Goal: Task Accomplishment & Management: Complete application form

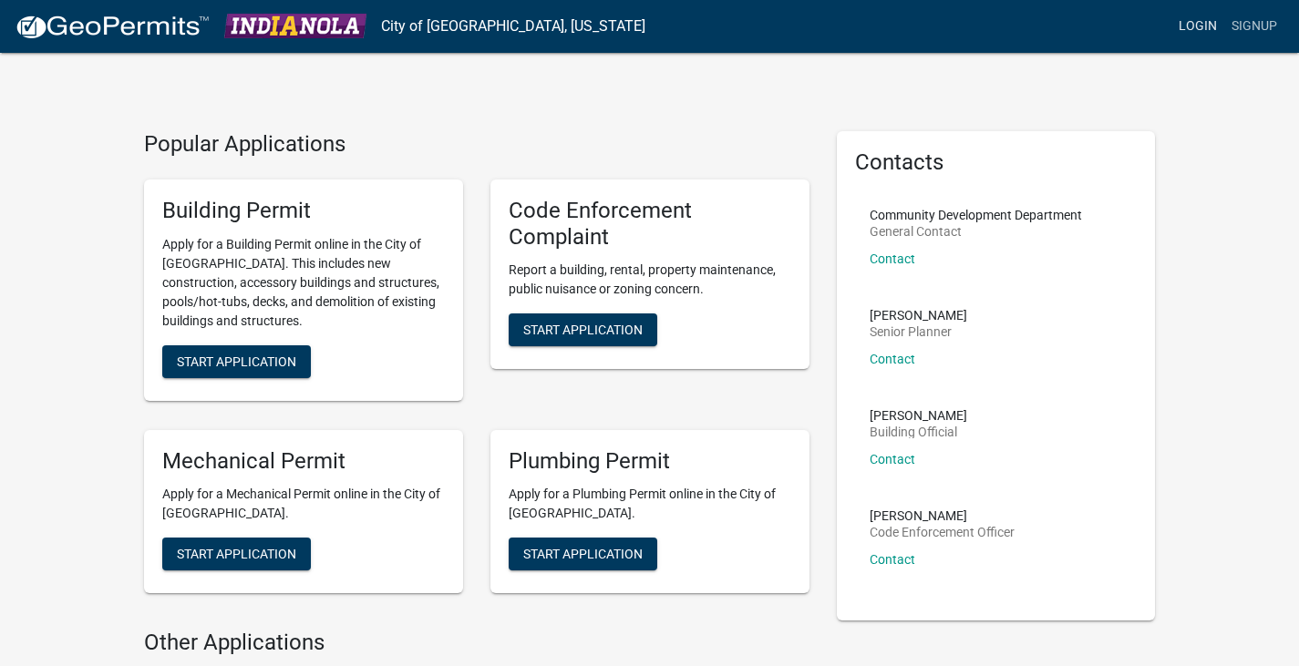
click at [1200, 15] on link "Login" at bounding box center [1197, 26] width 53 height 35
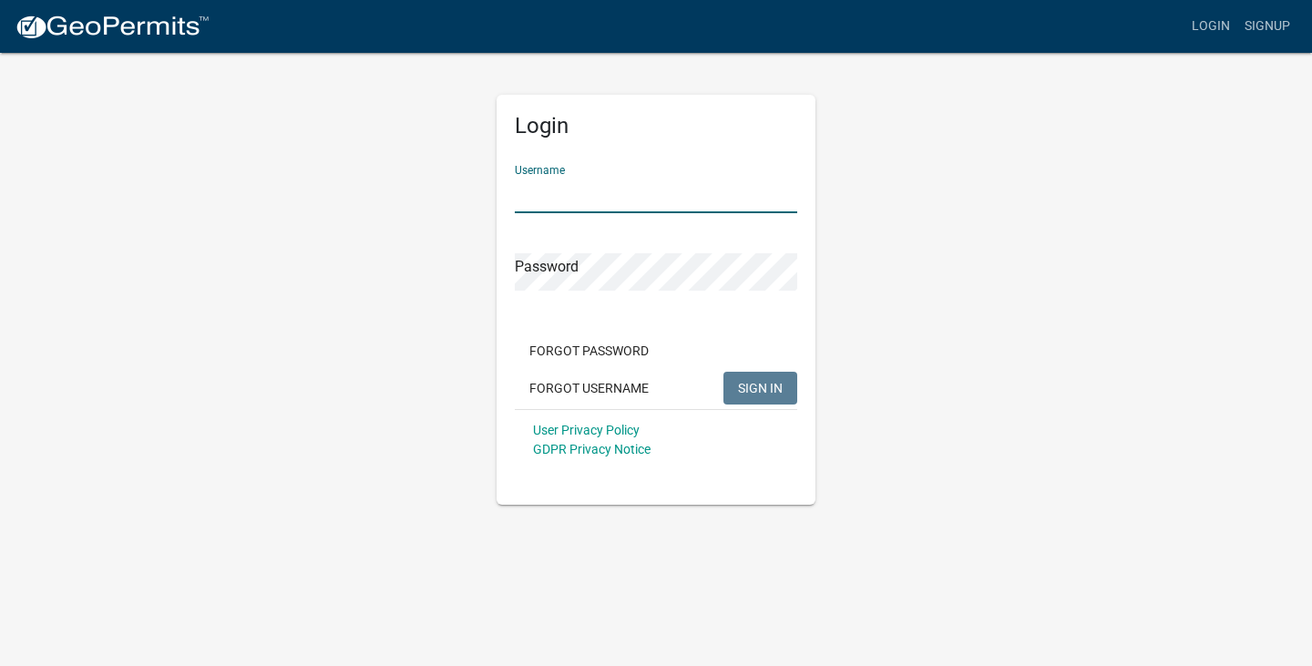
click at [529, 193] on input "Username" at bounding box center [656, 194] width 282 height 37
type input "RDPlumbing"
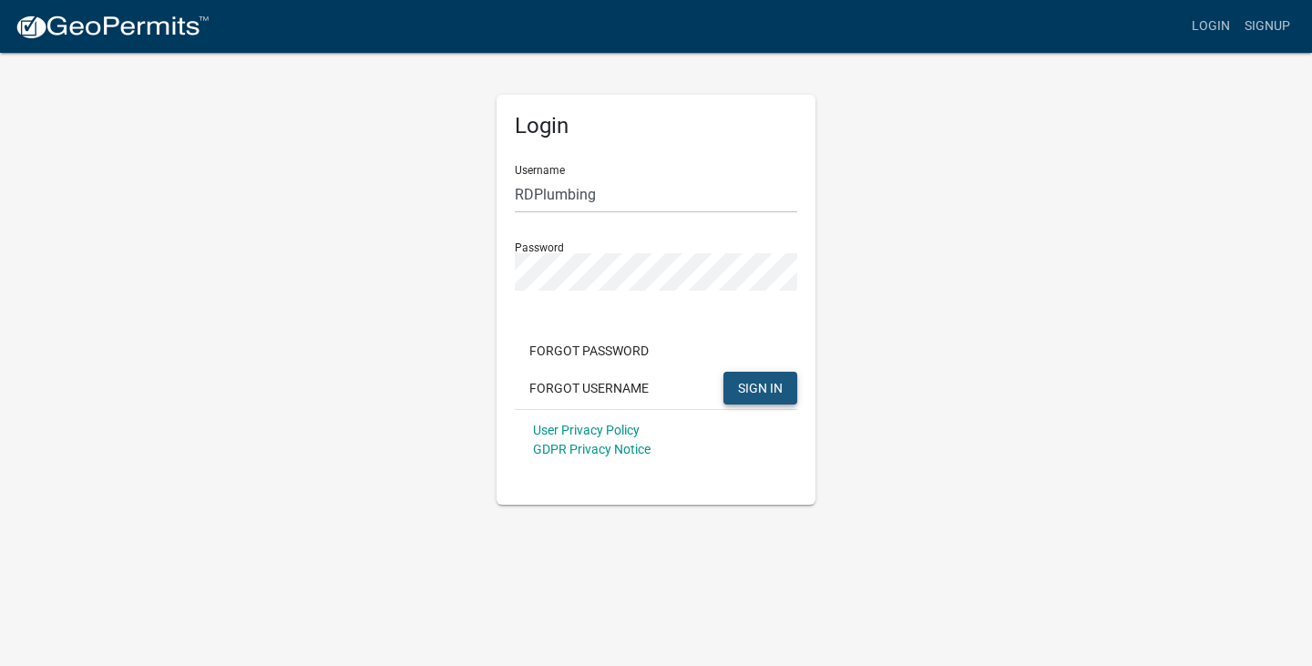
click at [748, 393] on span "SIGN IN" at bounding box center [760, 387] width 45 height 15
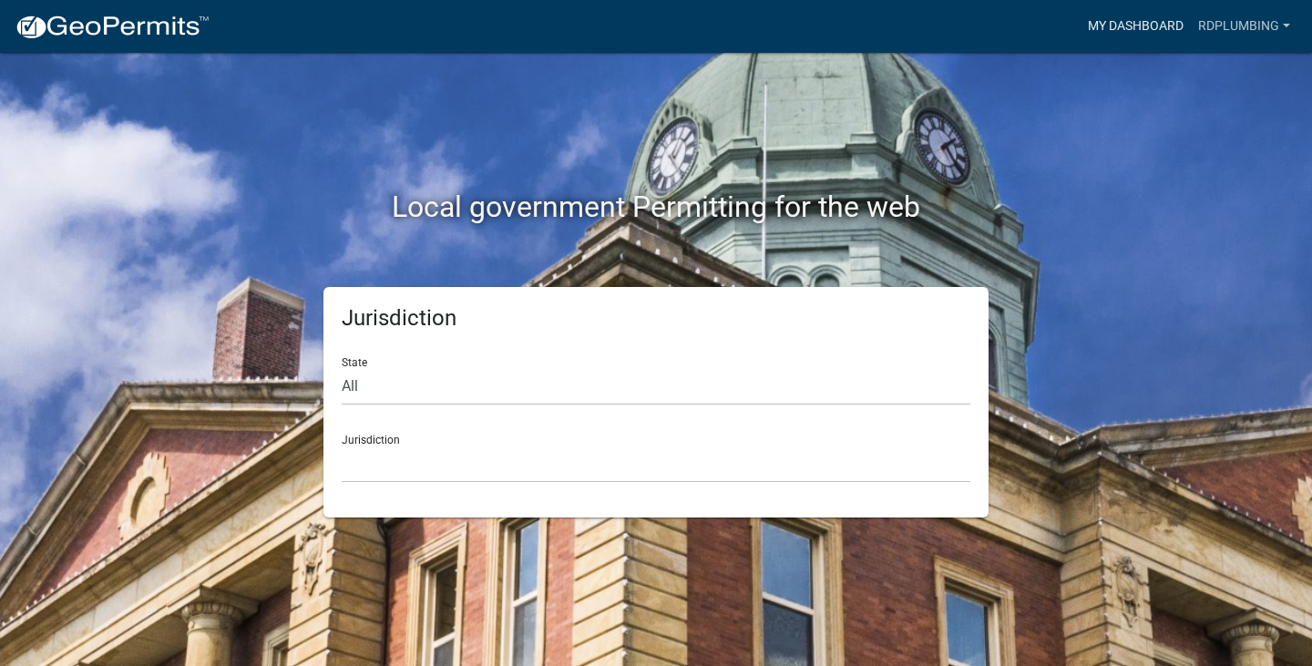
click at [1143, 25] on link "My Dashboard" at bounding box center [1136, 26] width 110 height 35
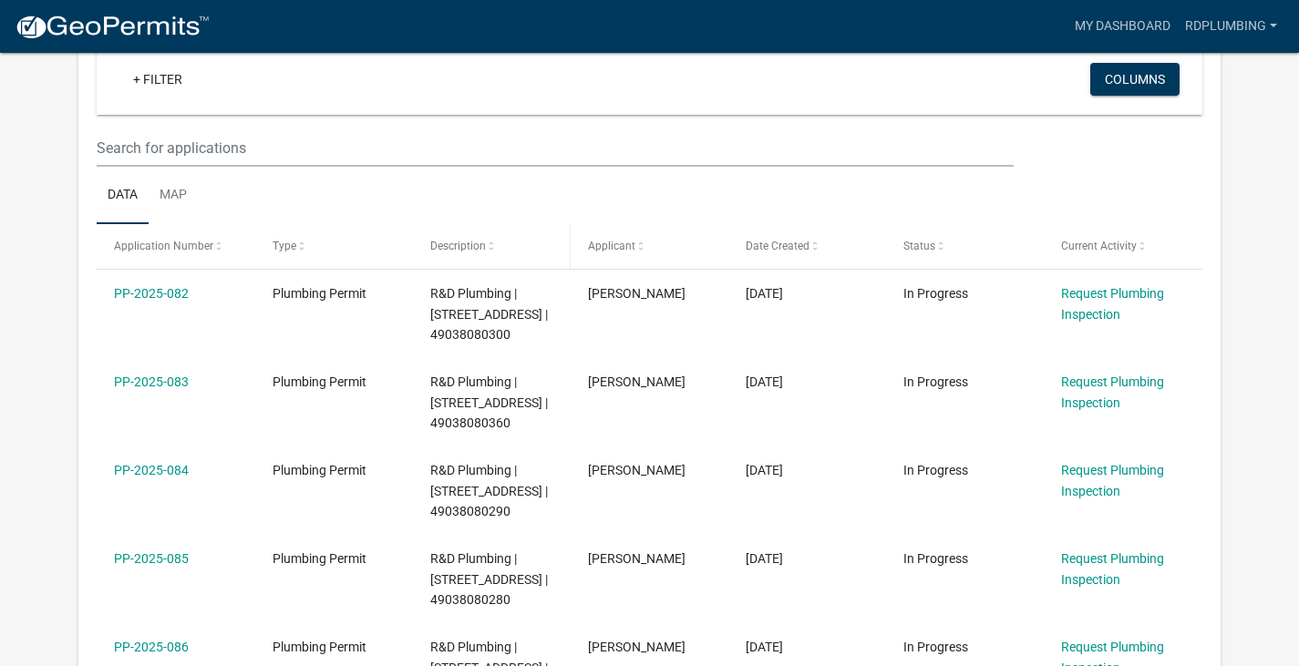
scroll to position [273, 0]
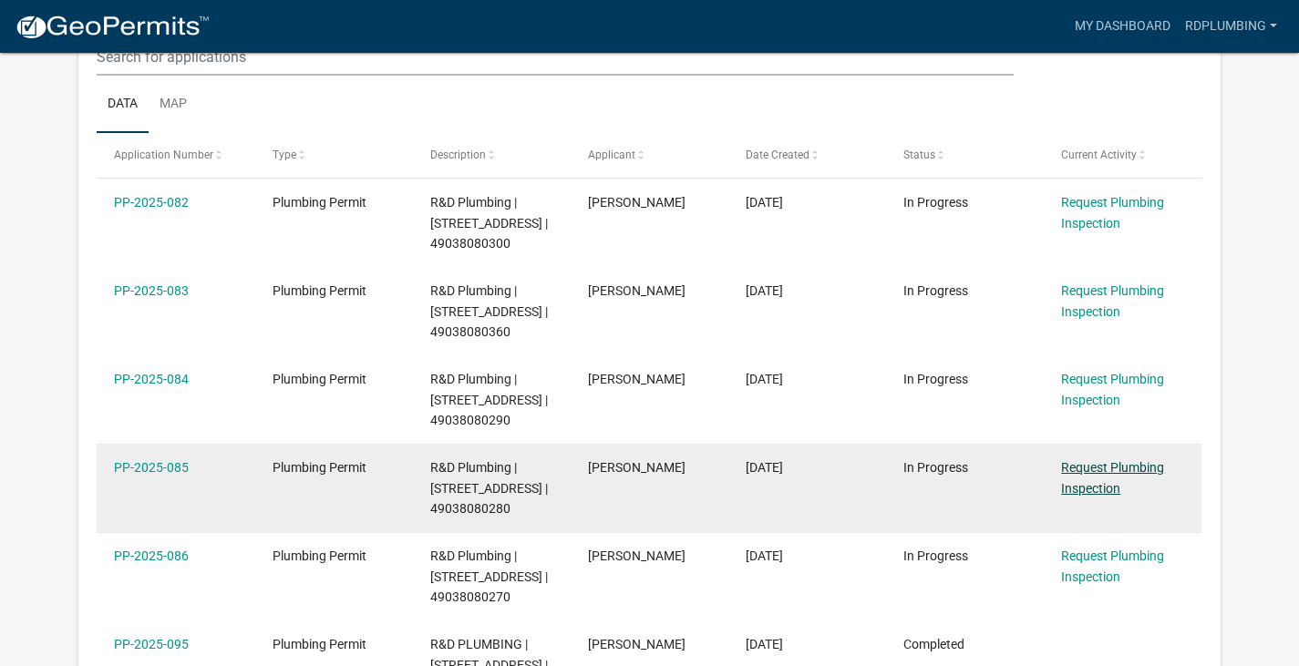
click at [1086, 462] on link "Request Plumbing Inspection" at bounding box center [1112, 478] width 103 height 36
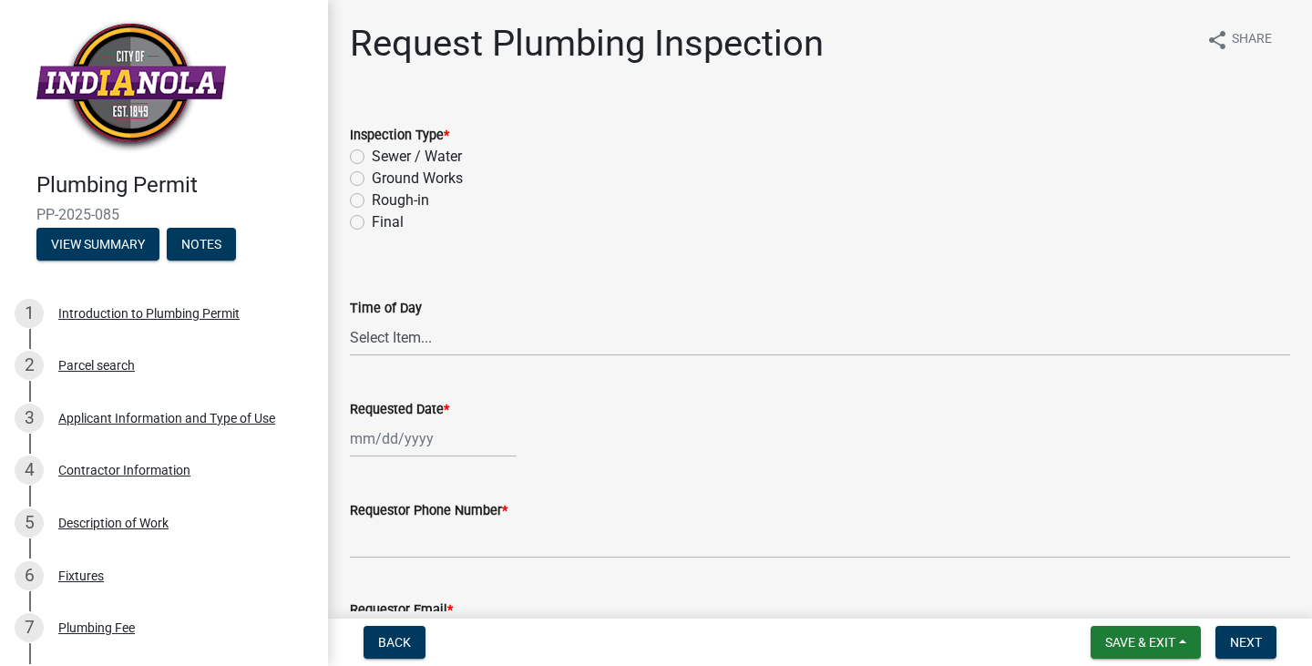
click at [372, 200] on label "Rough-in" at bounding box center [400, 201] width 57 height 22
click at [372, 200] on input "Rough-in" at bounding box center [378, 196] width 12 height 12
radio input "true"
click at [493, 338] on select "Select Item... AM PM" at bounding box center [820, 337] width 940 height 37
click at [350, 319] on select "Select Item... AM PM" at bounding box center [820, 337] width 940 height 37
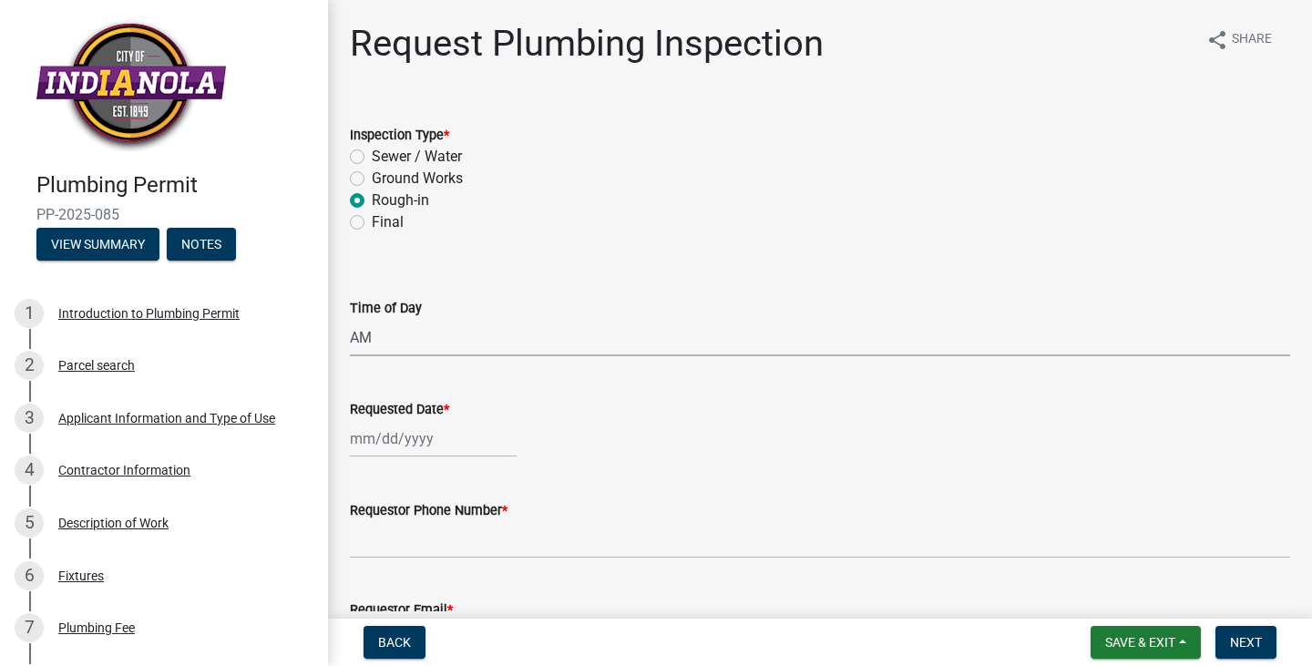
select select "5e6fc4d6-0be1-48fa-8ebd-0c1600940a56"
select select "9"
select select "2025"
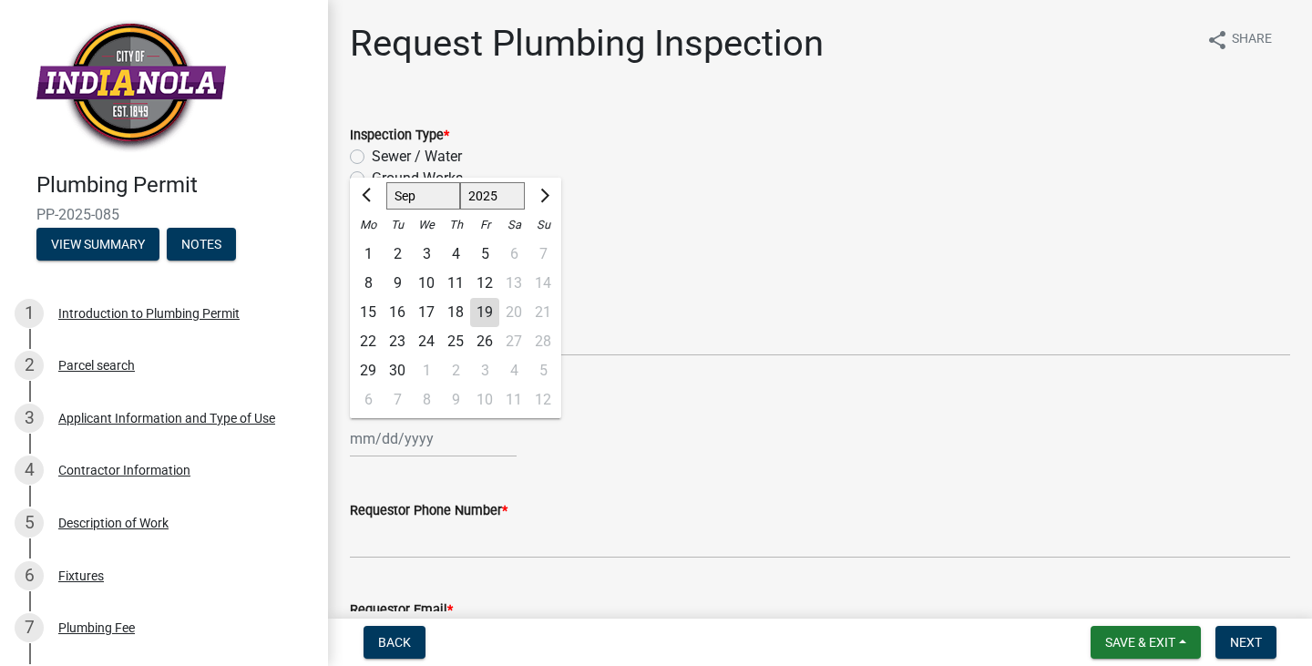
click at [464, 447] on div "[PERSON_NAME] Feb Mar Apr [PERSON_NAME][DATE] Oct Nov [DATE] 1526 1527 1528 152…" at bounding box center [433, 438] width 167 height 37
click at [366, 338] on div "22" at bounding box center [368, 341] width 29 height 29
type input "[DATE]"
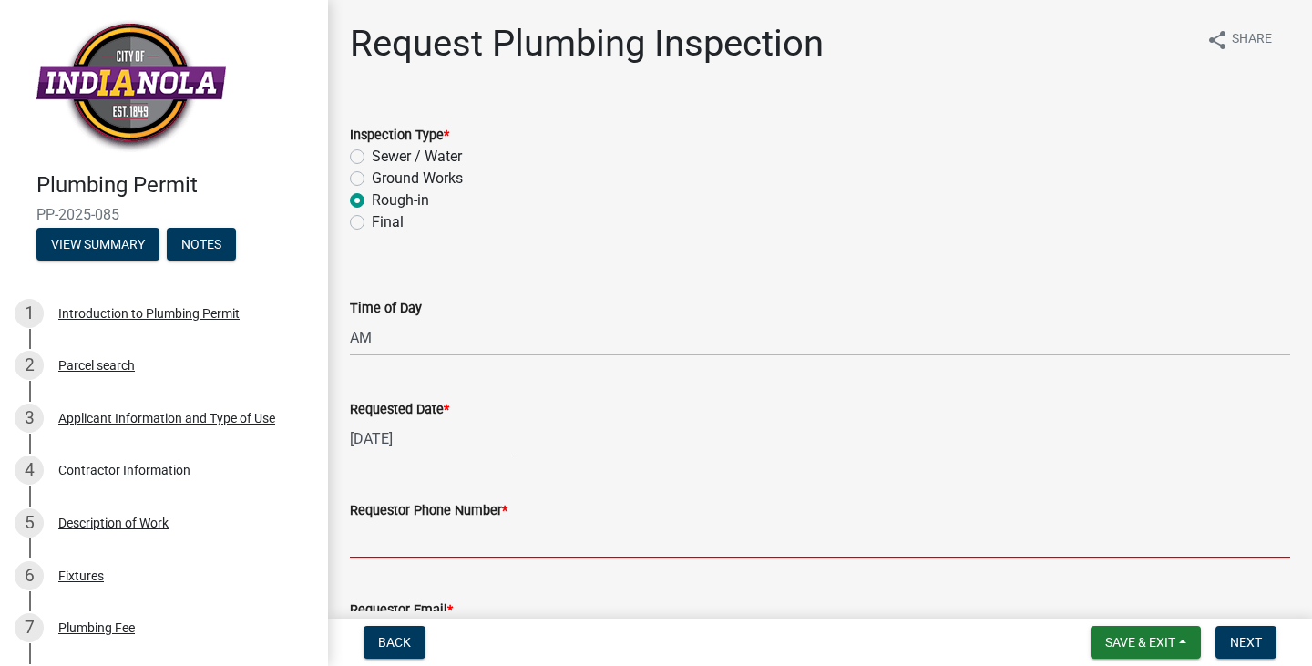
click at [385, 540] on input "Requestor Phone Number *" at bounding box center [820, 539] width 940 height 37
type input "5159673957"
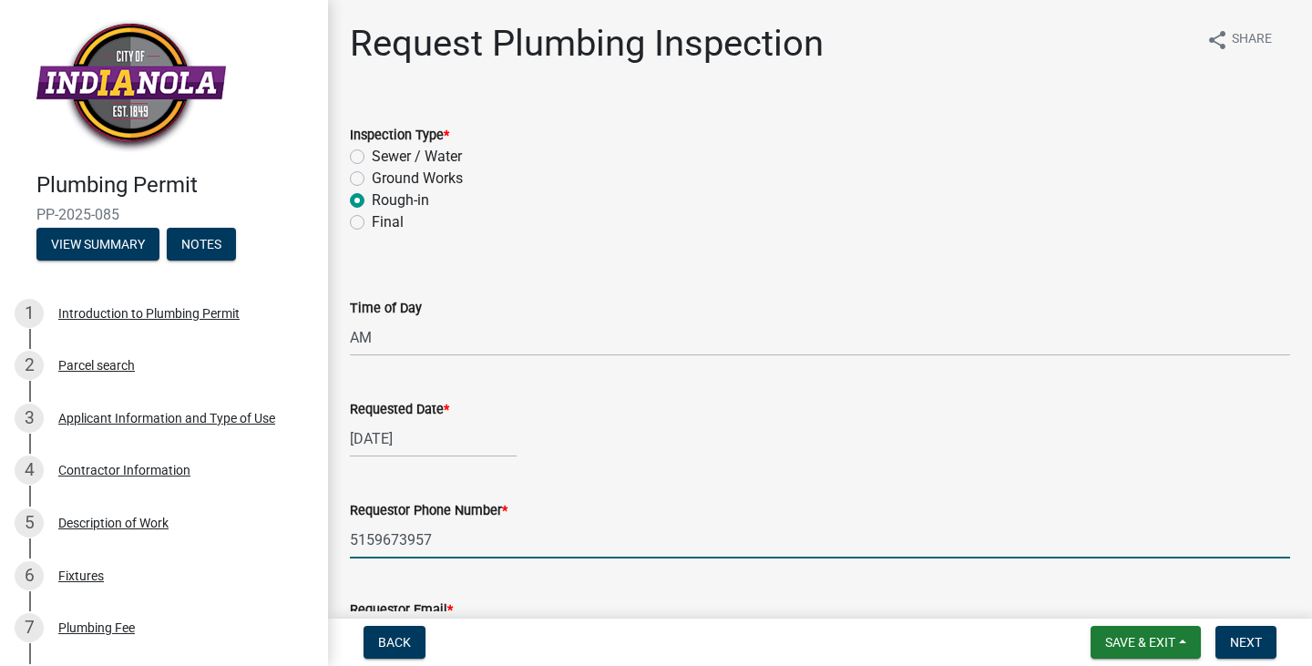
type input "[PERSON_NAME][EMAIL_ADDRESS][DOMAIN_NAME]"
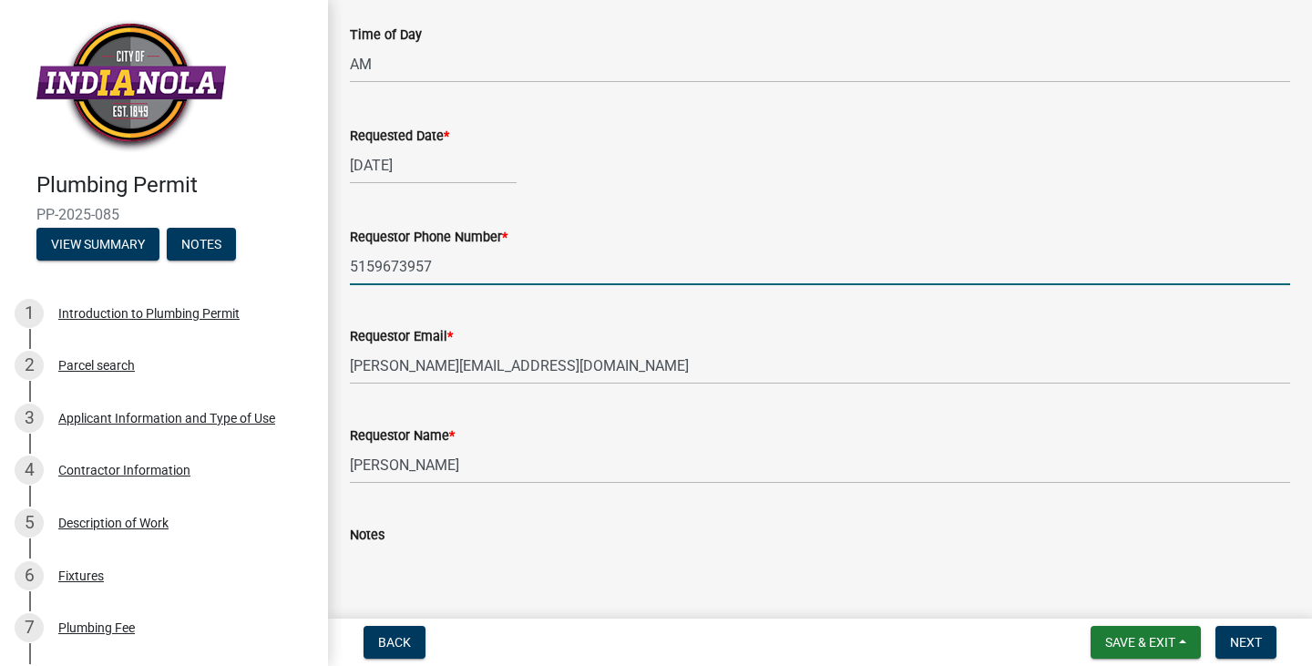
scroll to position [364, 0]
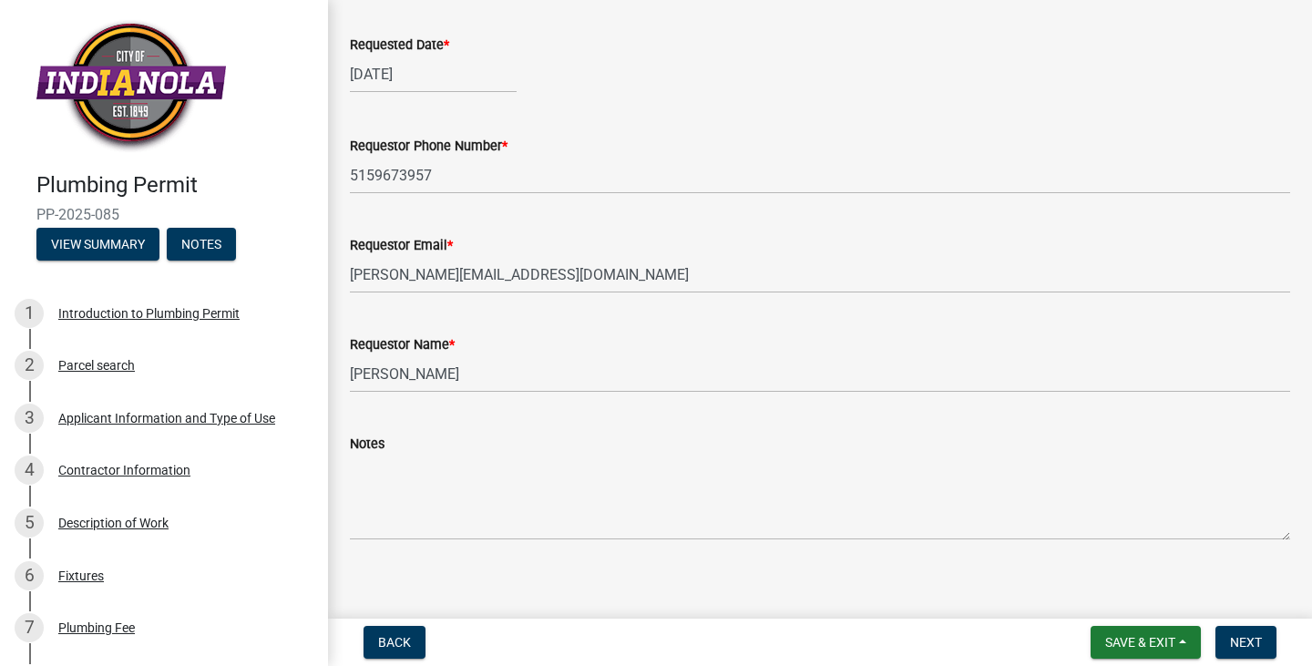
click at [409, 441] on div "Notes" at bounding box center [820, 444] width 940 height 22
click at [373, 523] on textarea "Notes" at bounding box center [820, 498] width 940 height 86
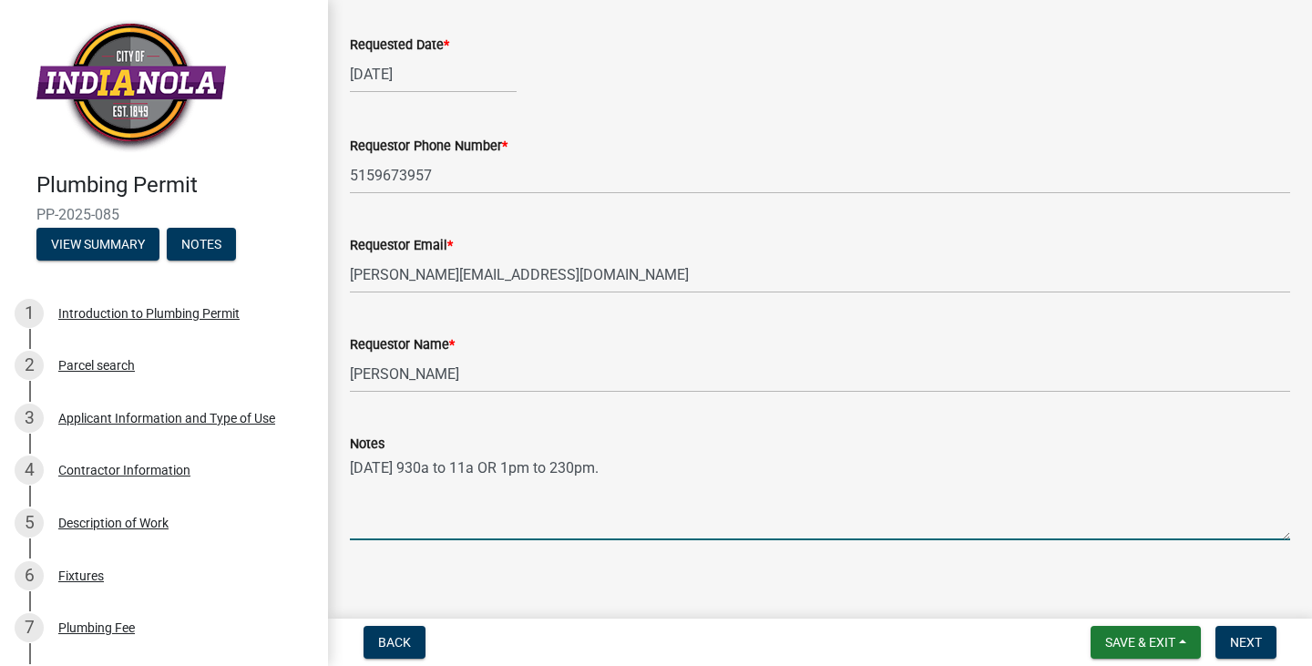
scroll to position [379, 0]
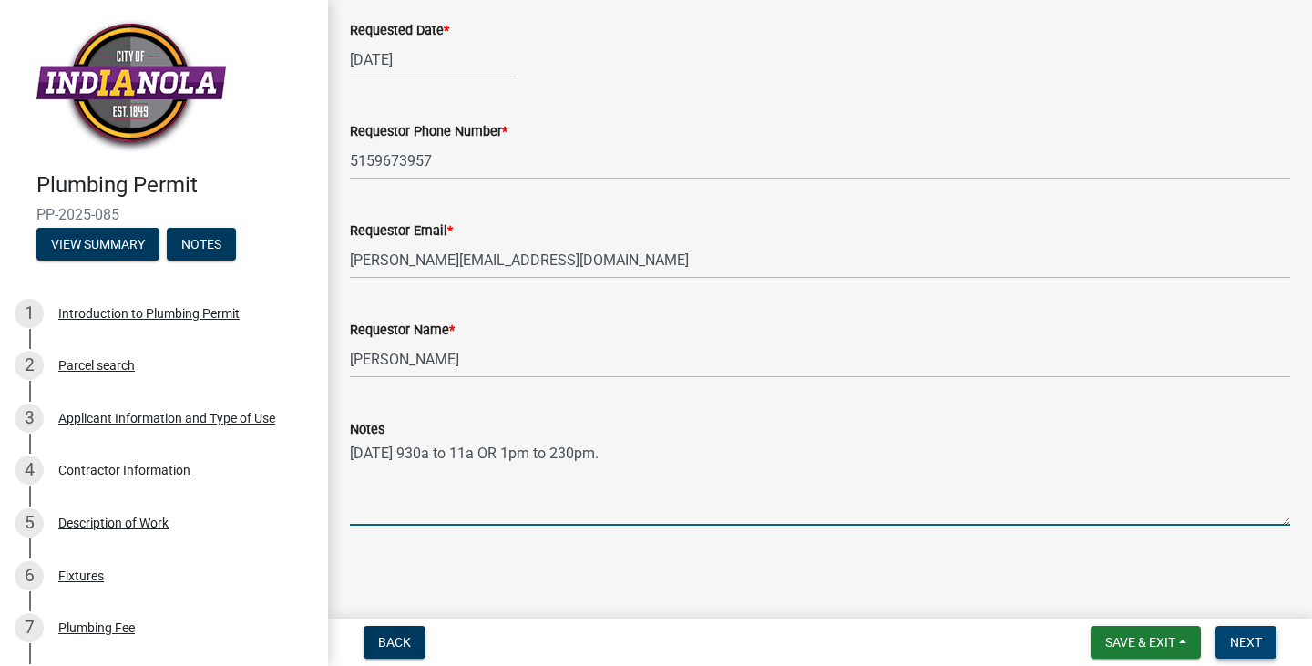
type textarea "[DATE] 930a to 11a OR 1pm to 230pm."
click at [1254, 645] on span "Next" at bounding box center [1246, 642] width 32 height 15
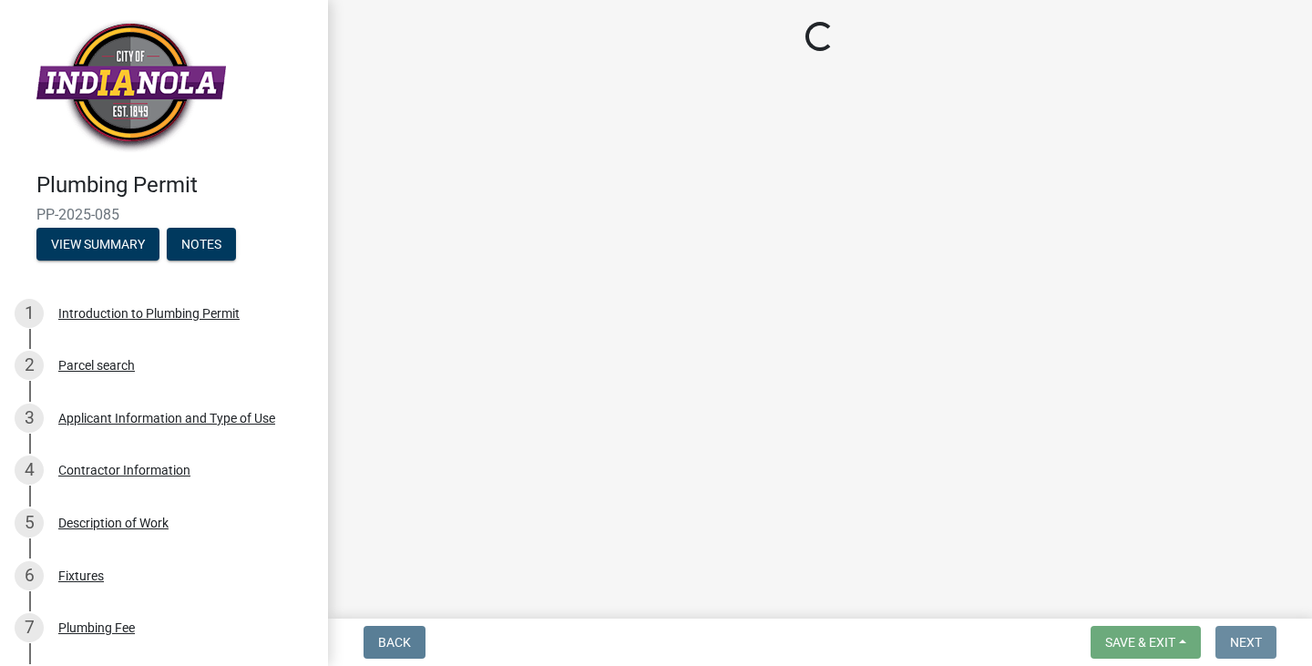
scroll to position [0, 0]
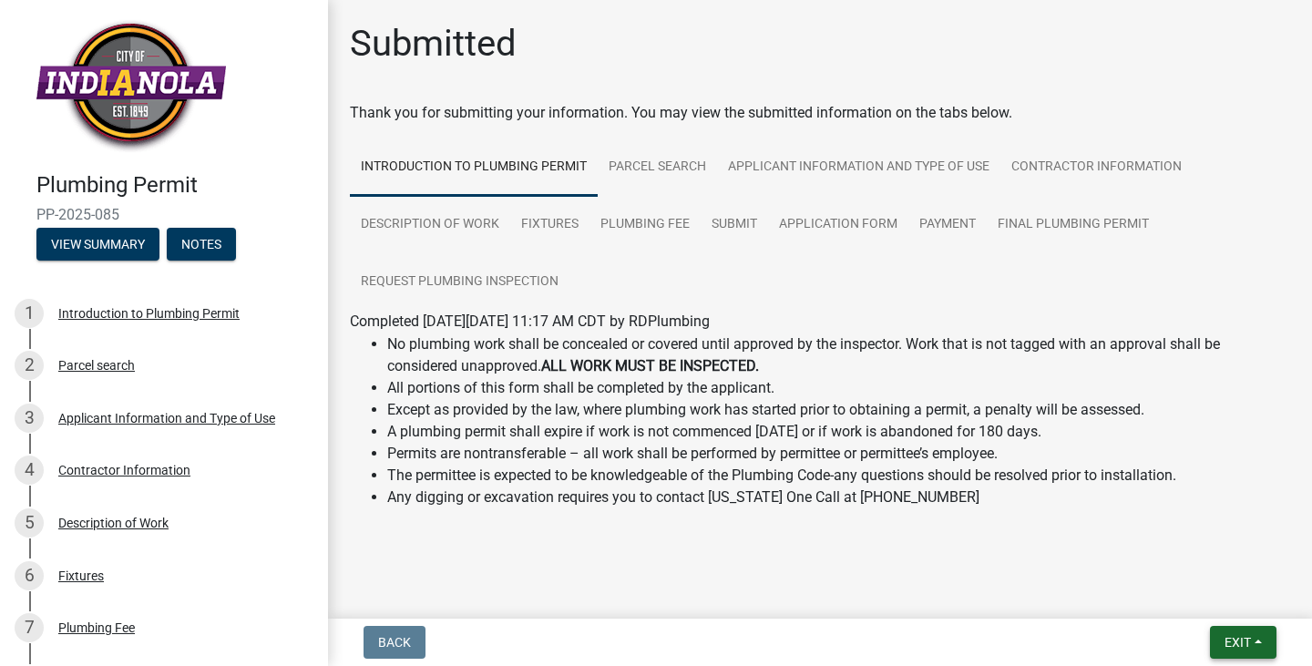
click at [1232, 631] on button "Exit" at bounding box center [1243, 642] width 67 height 33
click at [1190, 598] on button "Save & Exit" at bounding box center [1204, 595] width 146 height 44
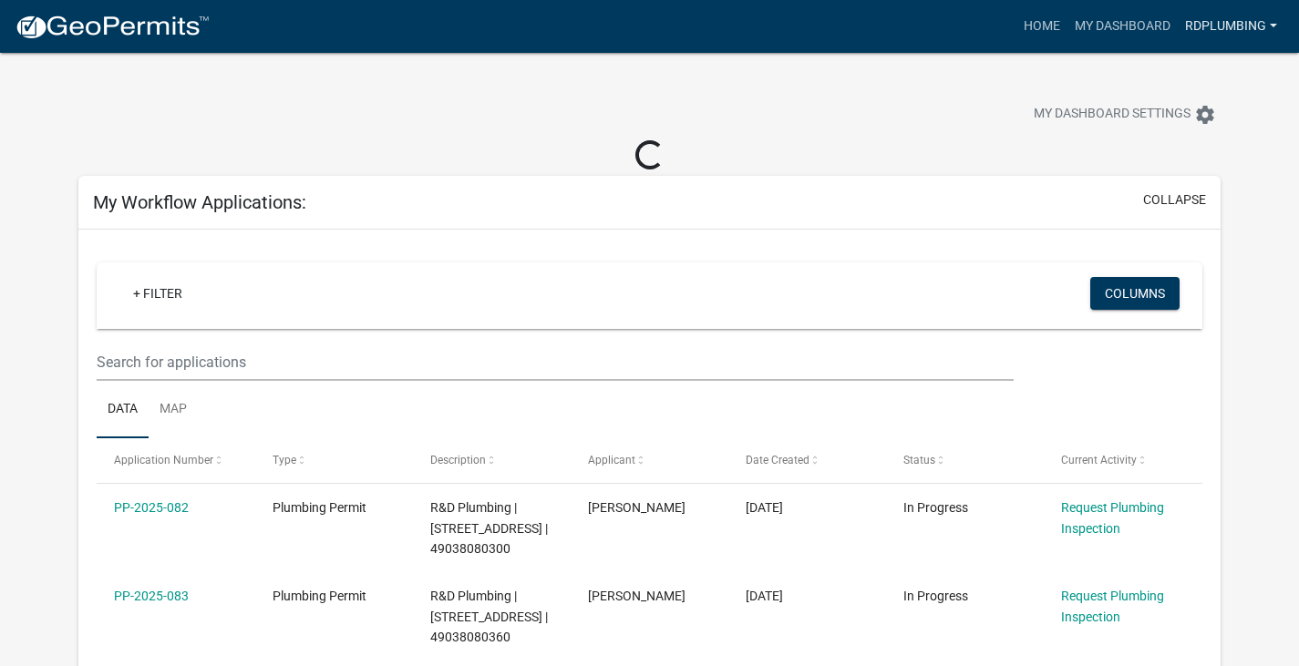
click at [1237, 19] on link "RDPlumbing" at bounding box center [1230, 26] width 107 height 35
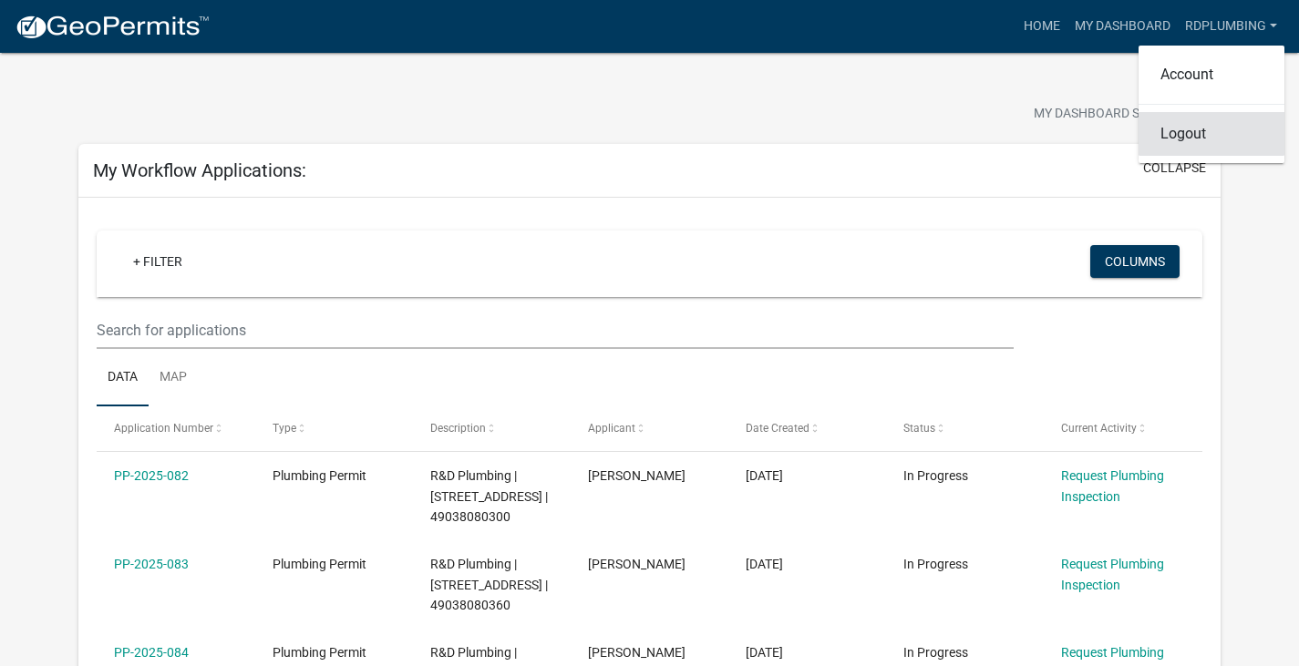
click at [1177, 136] on link "Logout" at bounding box center [1211, 134] width 146 height 44
